Goal: Information Seeking & Learning: Learn about a topic

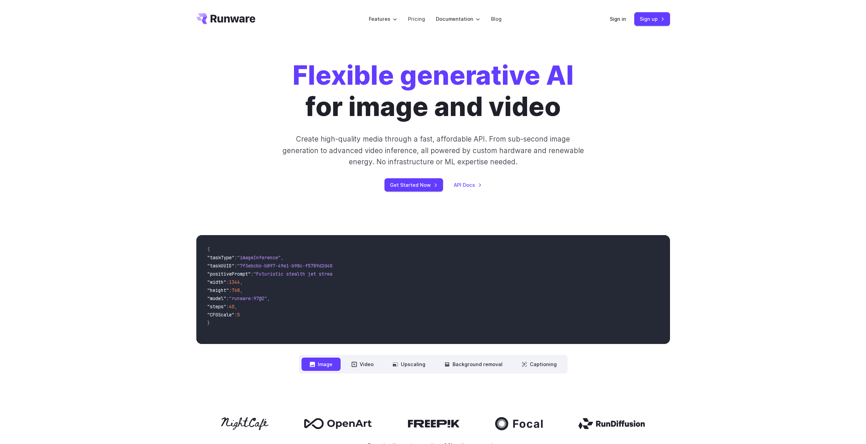
scroll to position [102, 0]
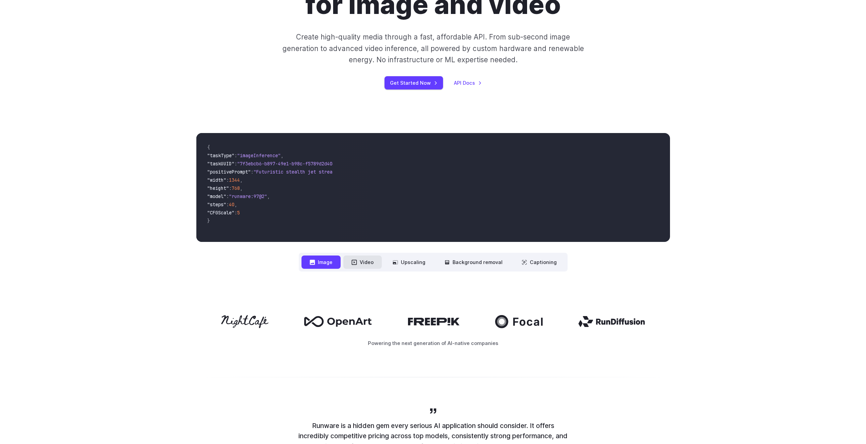
click at [362, 263] on button "Video" at bounding box center [362, 262] width 38 height 13
click at [422, 259] on button "Upscaling" at bounding box center [409, 262] width 49 height 13
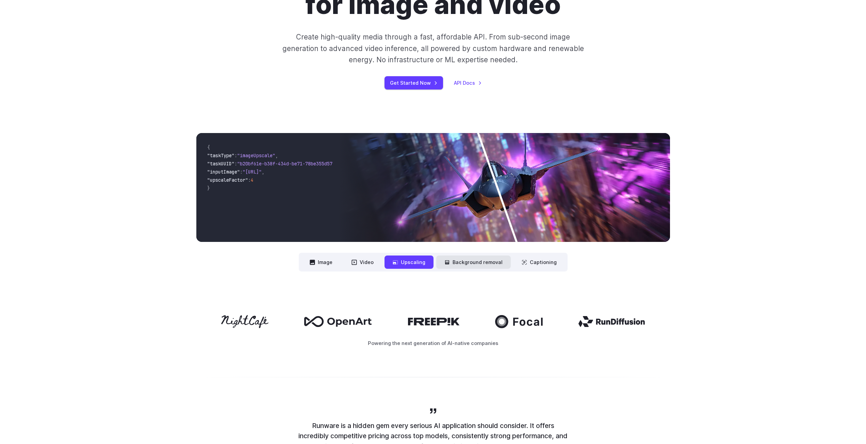
click at [463, 258] on button "Background removal" at bounding box center [473, 262] width 75 height 13
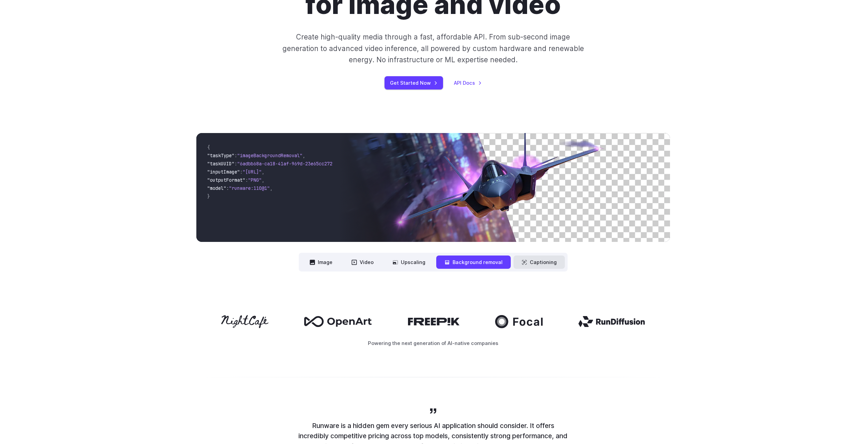
click at [550, 262] on button "Captioning" at bounding box center [539, 262] width 51 height 13
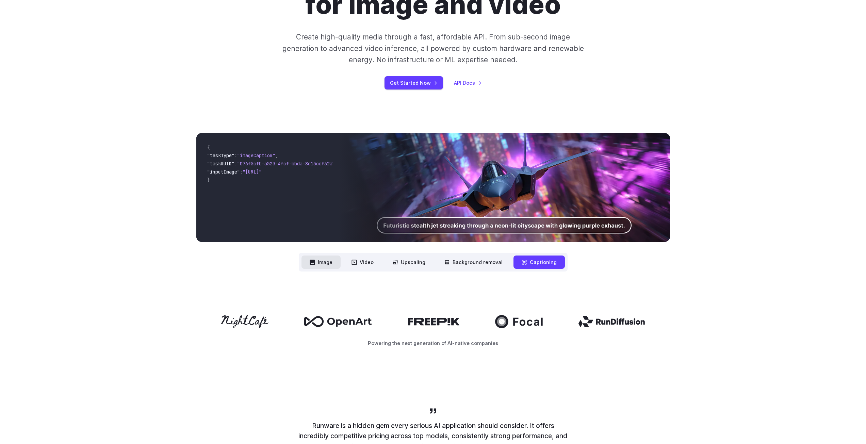
click at [324, 260] on button "Image" at bounding box center [321, 262] width 39 height 13
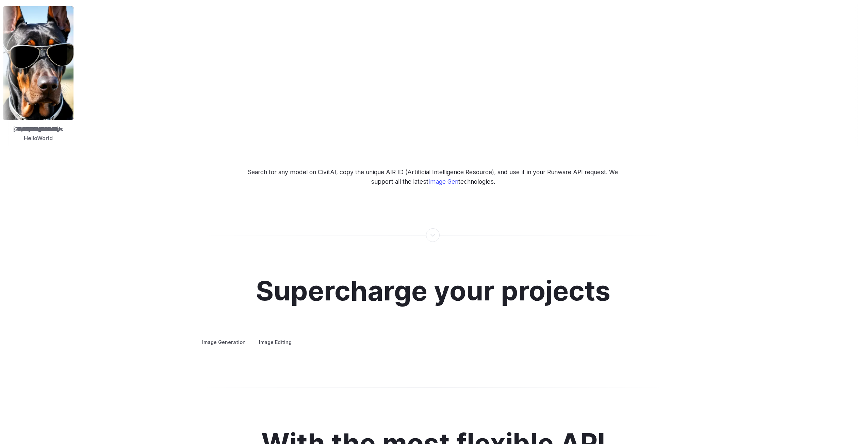
scroll to position [1123, 0]
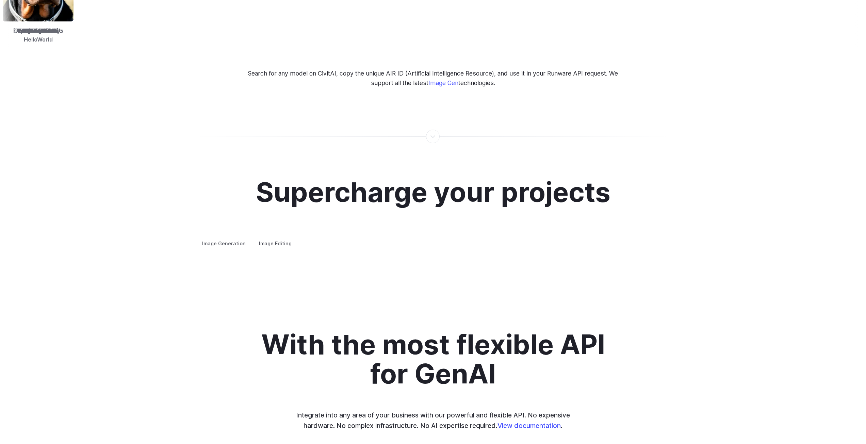
click at [269, 238] on label "Image Editing" at bounding box center [275, 244] width 44 height 12
click at [235, 238] on label "Image Generation" at bounding box center [223, 244] width 55 height 12
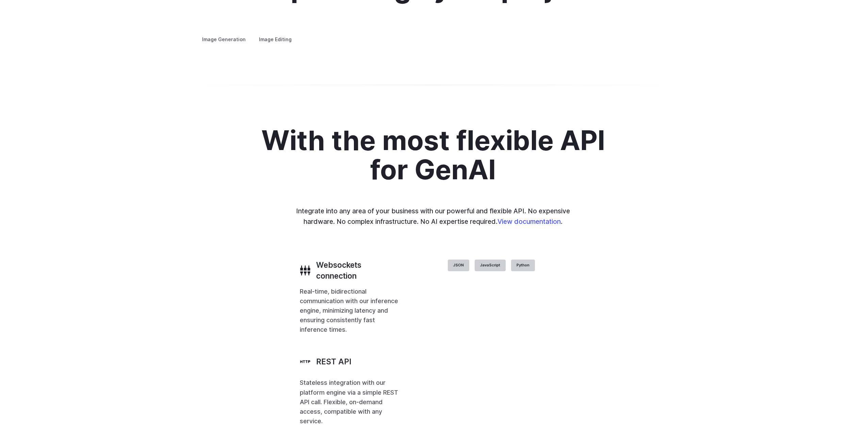
scroll to position [1226, 0]
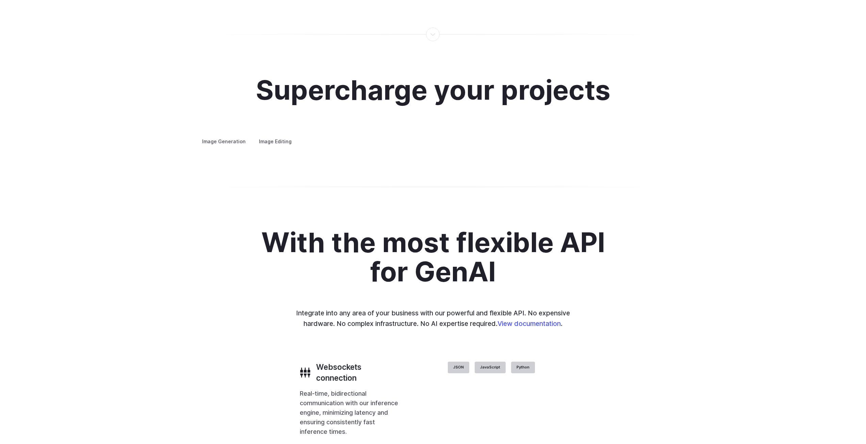
click at [0, 0] on summary "Concept design" at bounding box center [0, 0] width 0 height 0
click at [0, 0] on summary "Creative styling" at bounding box center [0, 0] width 0 height 0
click at [0, 0] on summary "Architecture" at bounding box center [0, 0] width 0 height 0
click at [0, 0] on summary "Product design" at bounding box center [0, 0] width 0 height 0
click at [0, 0] on summary "Personalized assets" at bounding box center [0, 0] width 0 height 0
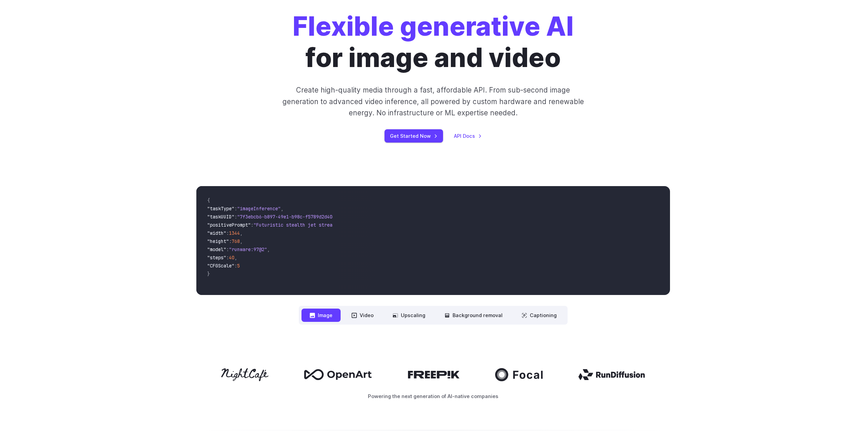
scroll to position [0, 0]
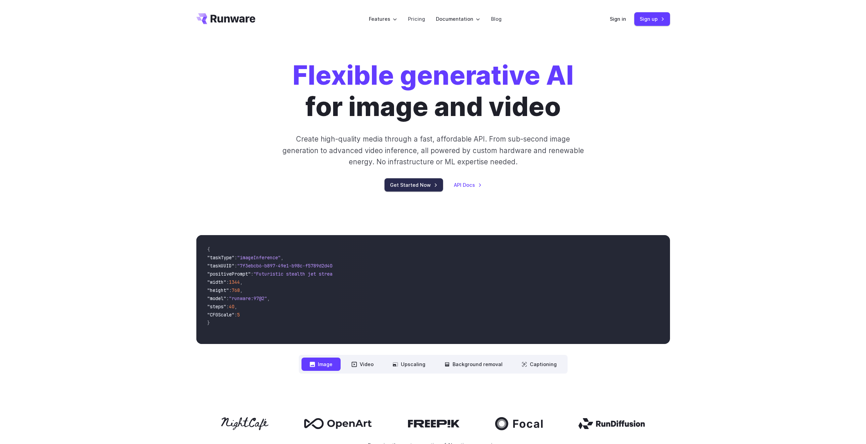
click at [424, 190] on link "Get Started Now" at bounding box center [414, 184] width 59 height 13
click at [412, 17] on link "Pricing" at bounding box center [416, 19] width 17 height 8
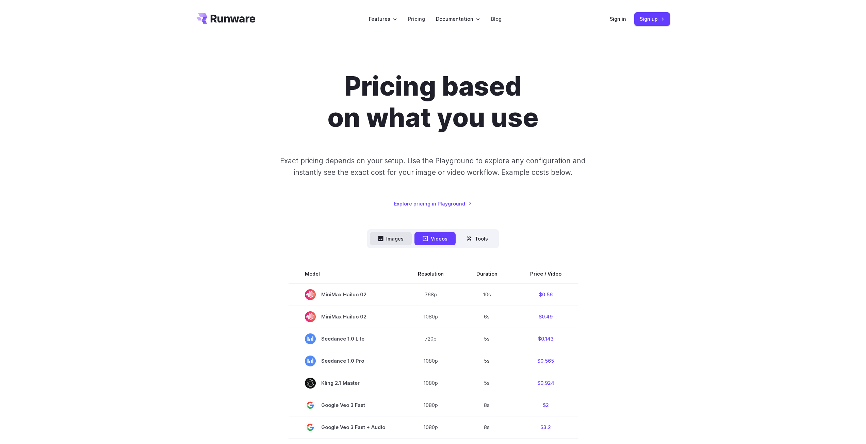
click at [398, 236] on button "Images" at bounding box center [391, 238] width 42 height 13
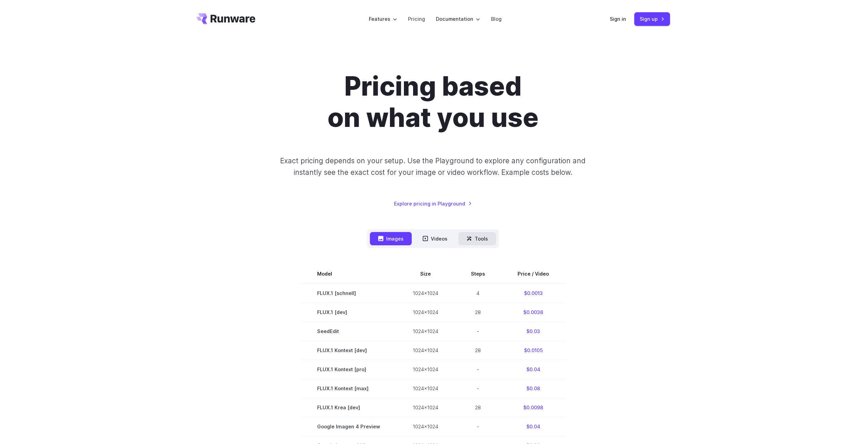
click at [479, 241] on button "Tools" at bounding box center [478, 238] width 38 height 13
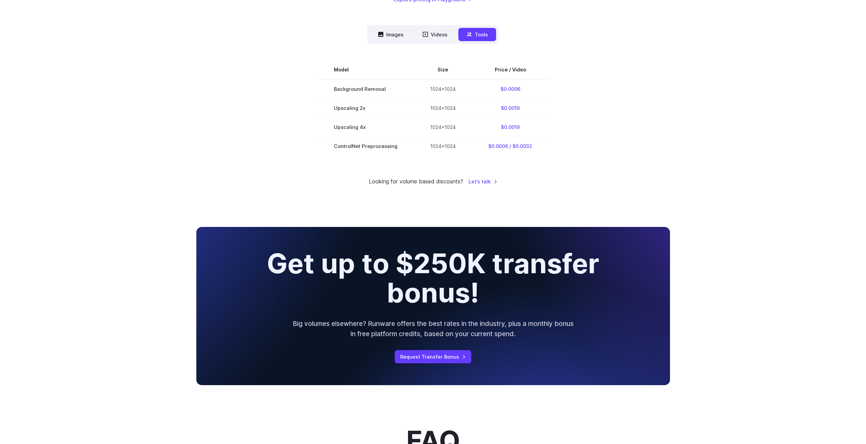
scroll to position [102, 0]
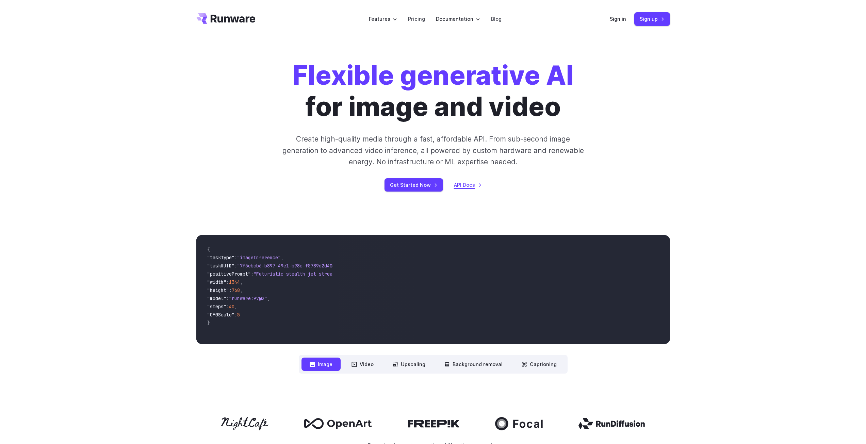
click at [465, 183] on link "API Docs" at bounding box center [468, 185] width 28 height 8
